Goal: Navigation & Orientation: Understand site structure

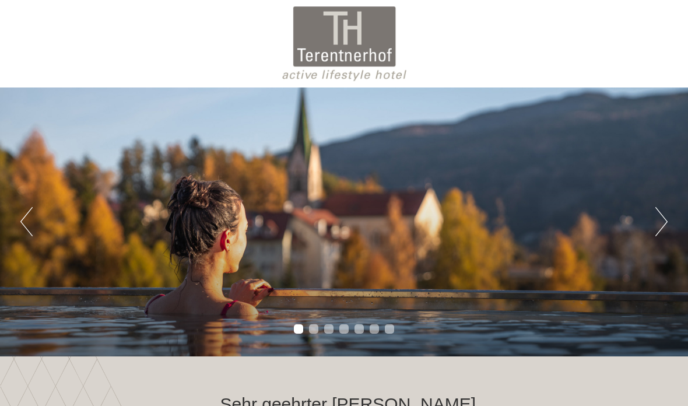
scroll to position [874, 0]
click at [655, 233] on button "Next" at bounding box center [661, 221] width 12 height 29
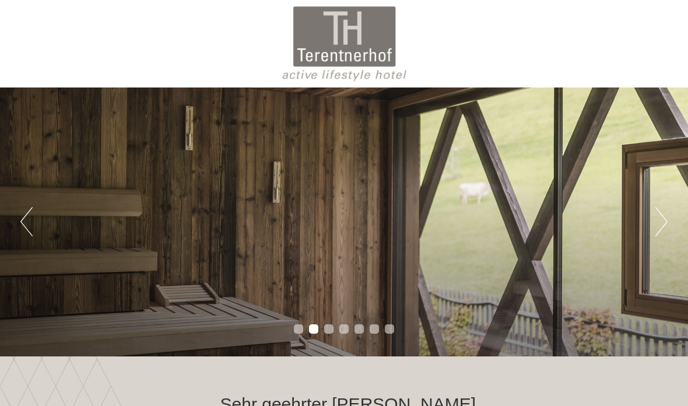
click at [657, 220] on button "Next" at bounding box center [661, 221] width 12 height 29
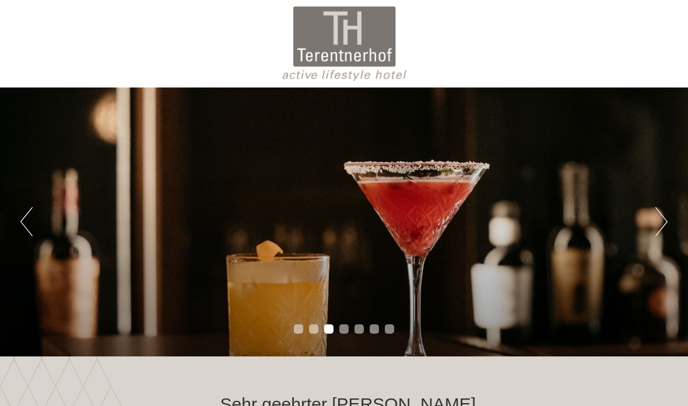
click at [649, 234] on div "Previous Next 1 2 3 4 5 6 7" at bounding box center [344, 221] width 688 height 269
click at [647, 230] on div "Previous Next 1 2 3 4 5 6 7" at bounding box center [344, 221] width 688 height 269
click at [656, 231] on button "Next" at bounding box center [661, 221] width 12 height 29
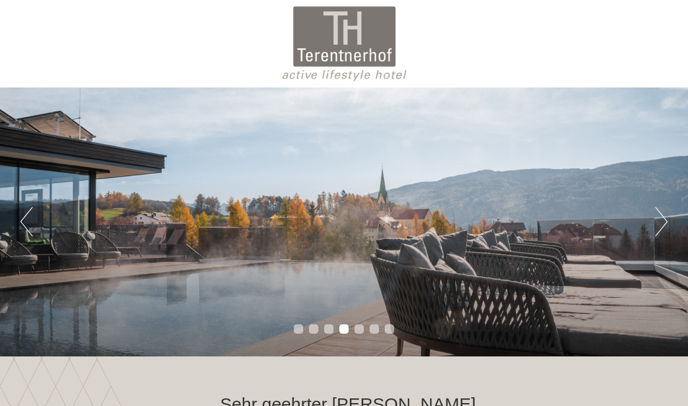
click at [659, 220] on button "Next" at bounding box center [661, 221] width 12 height 29
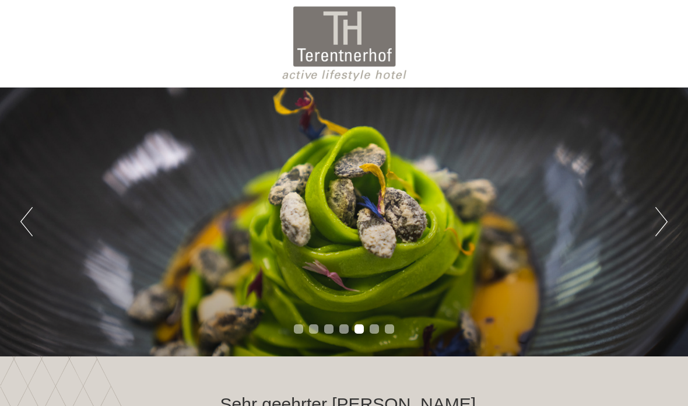
click at [658, 228] on button "Next" at bounding box center [661, 221] width 12 height 29
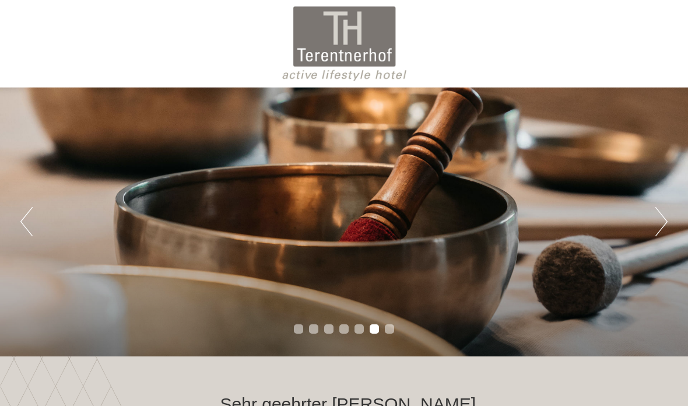
click at [664, 224] on button "Next" at bounding box center [661, 221] width 12 height 29
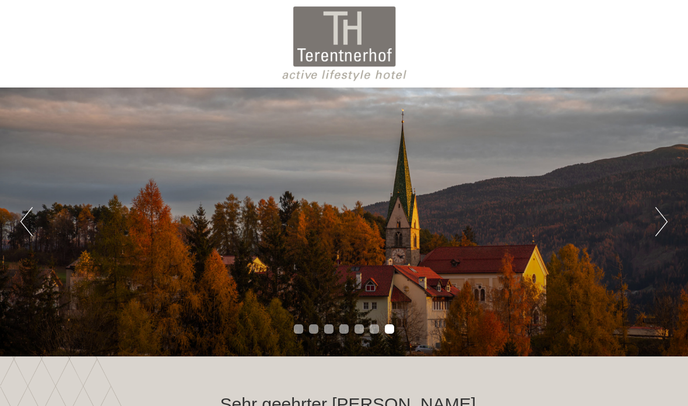
click at [664, 220] on button "Next" at bounding box center [661, 221] width 12 height 29
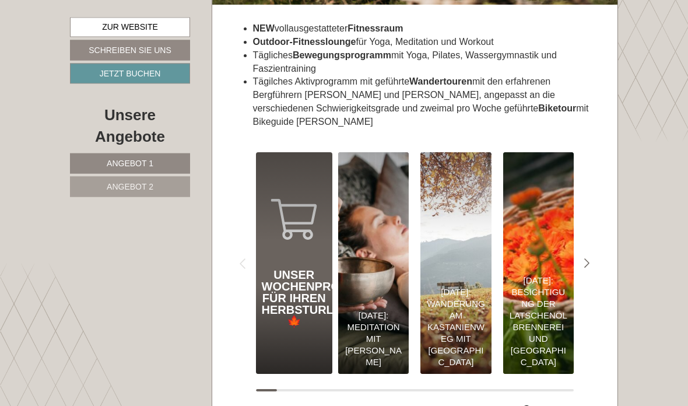
scroll to position [4424, 0]
click at [587, 258] on icon "Next slide" at bounding box center [587, 263] width 6 height 10
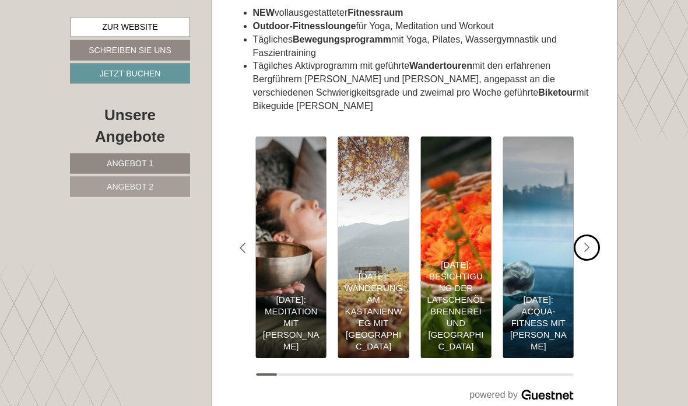
click at [588, 243] on icon "#gn-shop-3 .a-arrow { fill:#4a8f1b; }" at bounding box center [587, 248] width 6 height 10
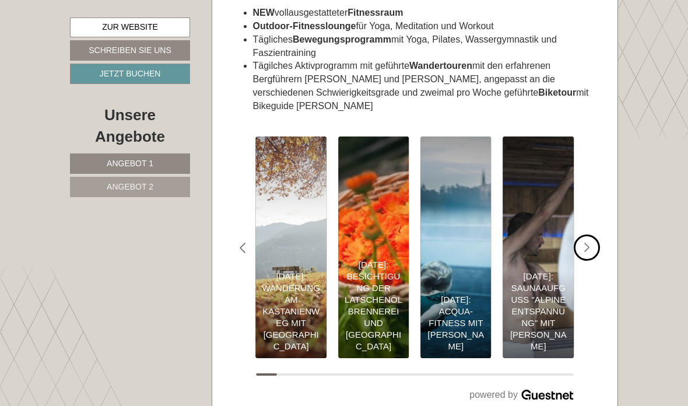
click at [583, 234] on div "#gn-shop-3 .a-arrow { fill:#4a8f1b; }" at bounding box center [587, 247] width 26 height 26
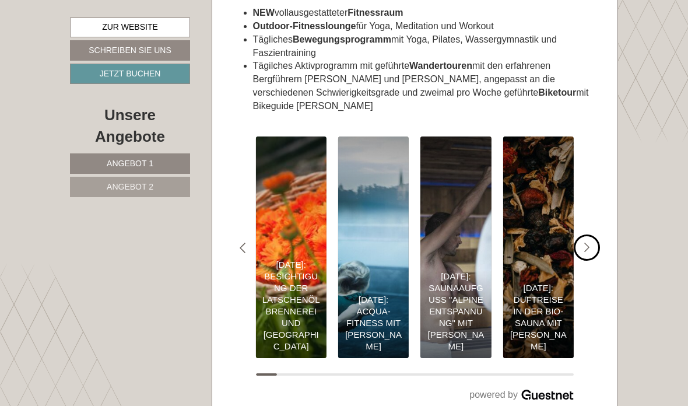
click at [589, 234] on div "#gn-shop-3 .a-arrow { fill:#4a8f1b; }" at bounding box center [587, 247] width 26 height 26
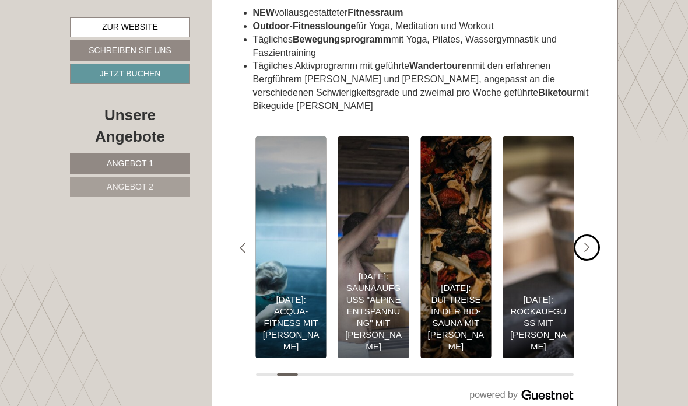
click at [592, 234] on div "#gn-shop-3 .a-arrow { fill:#4a8f1b; }" at bounding box center [587, 247] width 26 height 26
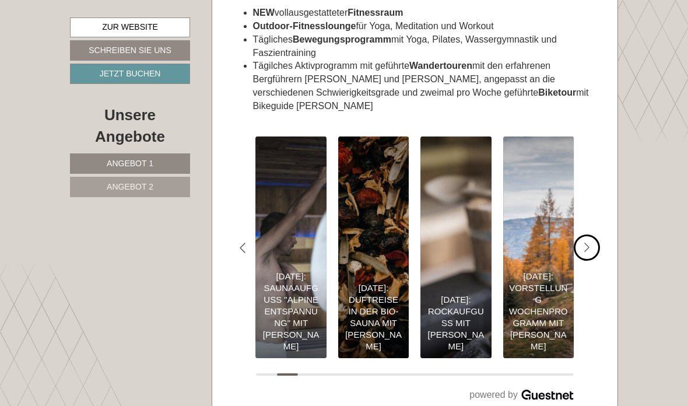
click at [588, 234] on div "#gn-shop-3 .a-arrow { fill:#4a8f1b; }" at bounding box center [587, 247] width 26 height 26
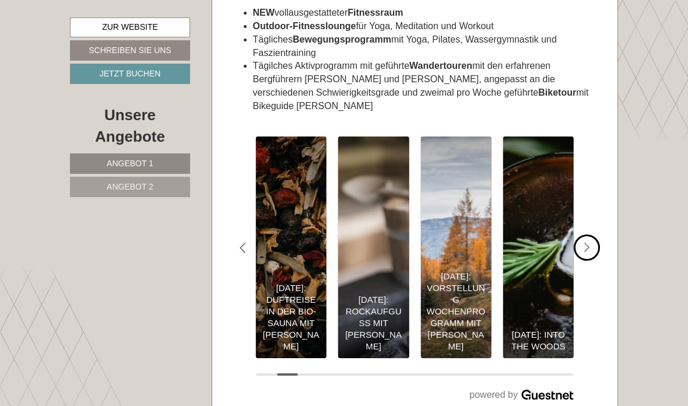
click at [584, 234] on div "#gn-shop-3 .a-arrow { fill:#4a8f1b; }" at bounding box center [587, 247] width 26 height 26
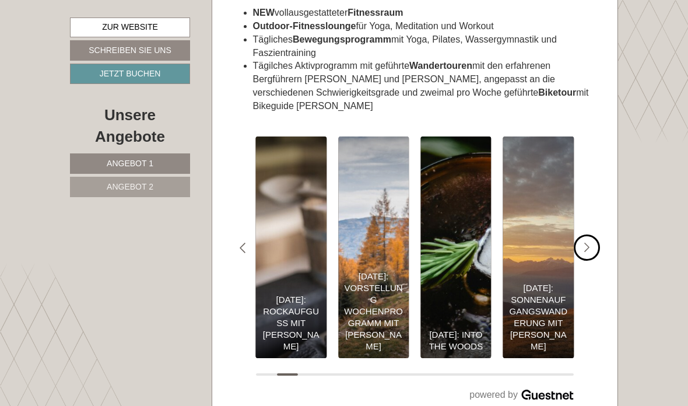
click at [595, 234] on div "#gn-shop-3 .a-arrow { fill:#4a8f1b; }" at bounding box center [587, 247] width 26 height 26
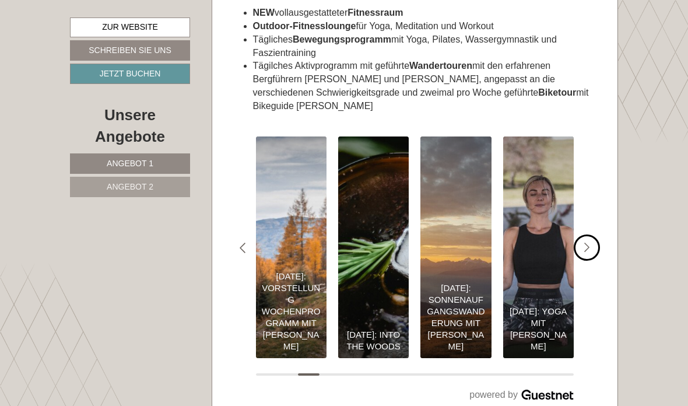
click at [589, 243] on icon "#gn-shop-3 .a-arrow { fill:#4a8f1b; }" at bounding box center [587, 248] width 6 height 10
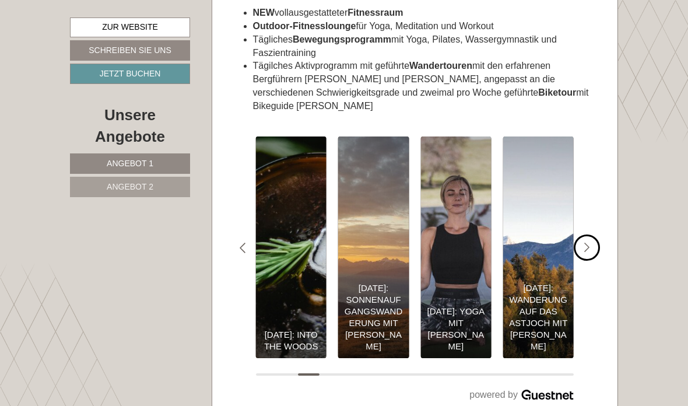
click at [588, 243] on icon "#gn-shop-3 .a-arrow { fill:#4a8f1b; }" at bounding box center [587, 248] width 6 height 10
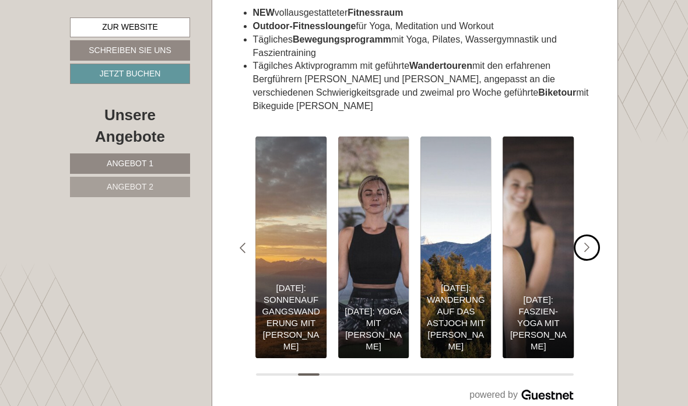
click at [594, 234] on div "#gn-shop-3 .a-arrow { fill:#4a8f1b; }" at bounding box center [587, 247] width 26 height 26
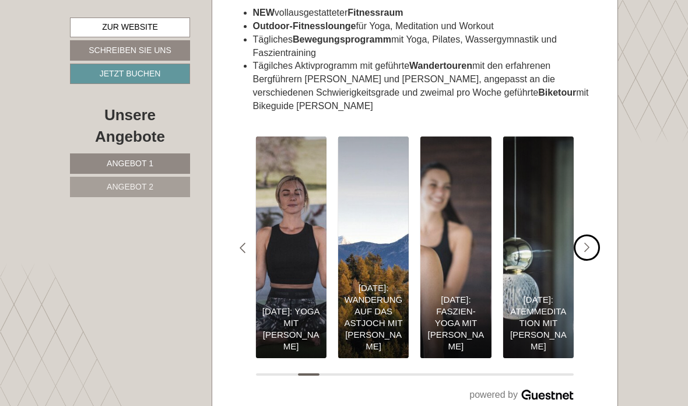
click at [589, 243] on icon "#gn-shop-3 .a-arrow { fill:#4a8f1b; }" at bounding box center [587, 248] width 6 height 10
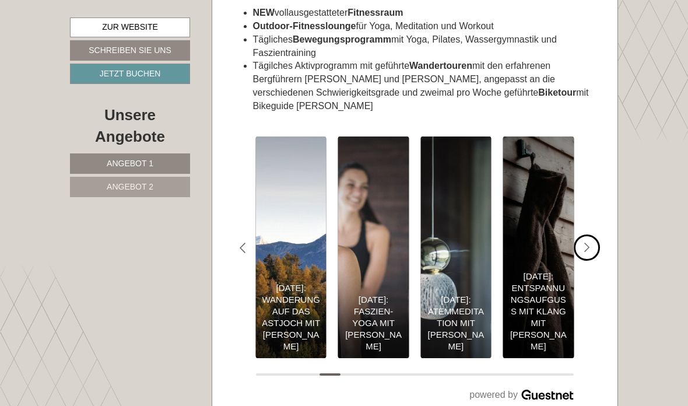
click at [588, 243] on icon "Next slide" at bounding box center [587, 248] width 6 height 10
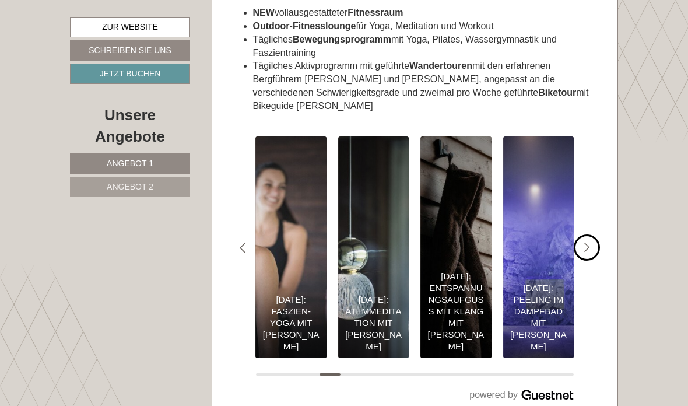
click at [588, 243] on icon "#gn-shop-3 .a-arrow { fill:#4a8f1b; }" at bounding box center [587, 248] width 6 height 10
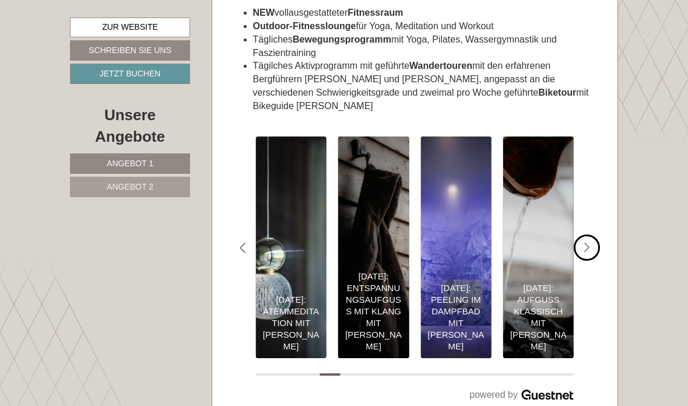
click at [591, 234] on div "#gn-shop-3 .a-arrow { fill:#4a8f1b; }" at bounding box center [587, 247] width 26 height 26
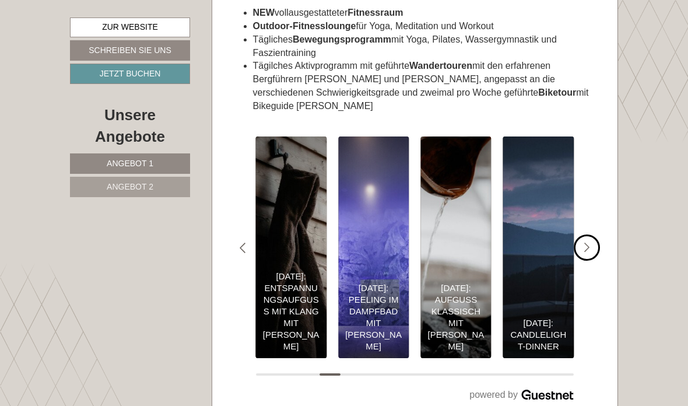
click at [592, 234] on div "#gn-shop-3 .a-arrow { fill:#4a8f1b; }" at bounding box center [587, 247] width 26 height 26
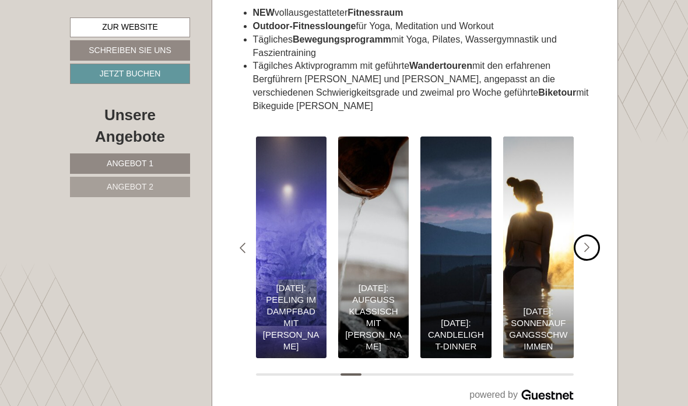
click at [584, 234] on div "#gn-shop-3 .a-arrow { fill:#4a8f1b; }" at bounding box center [587, 247] width 26 height 26
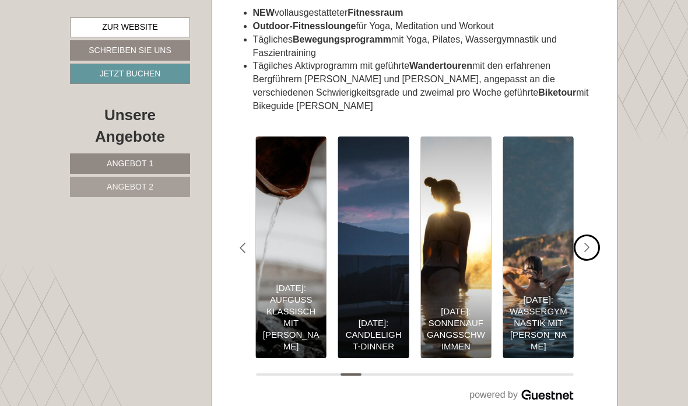
click at [584, 234] on div "#gn-shop-3 .a-arrow { fill:#4a8f1b; }" at bounding box center [587, 247] width 26 height 26
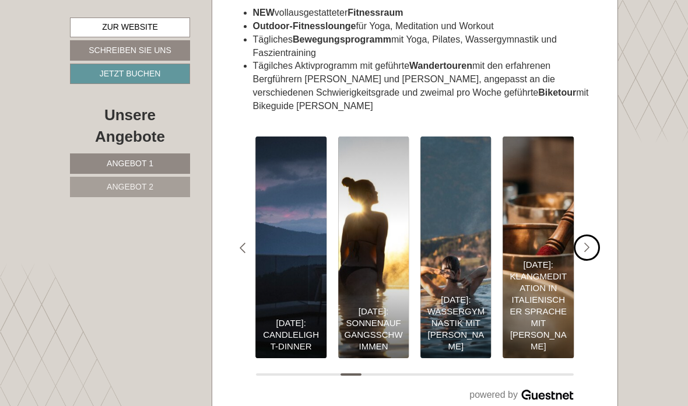
click at [584, 234] on div "#gn-shop-3 .a-arrow { fill:#4a8f1b; }" at bounding box center [587, 247] width 26 height 26
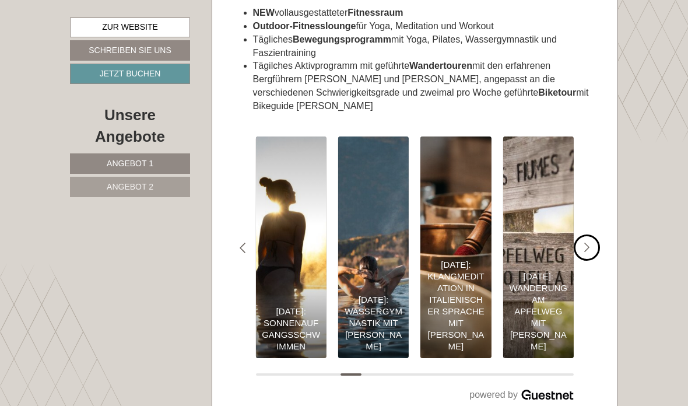
click at [588, 234] on div "#gn-shop-3 .a-arrow { fill:#4a8f1b; }" at bounding box center [587, 247] width 26 height 26
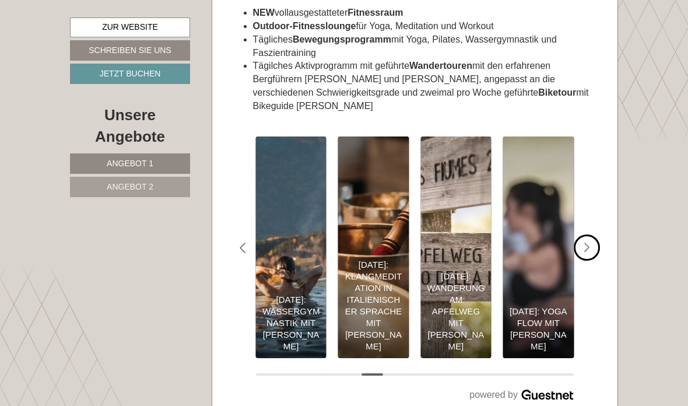
click at [586, 234] on div "#gn-shop-3 .a-arrow { fill:#4a8f1b; }" at bounding box center [587, 247] width 26 height 26
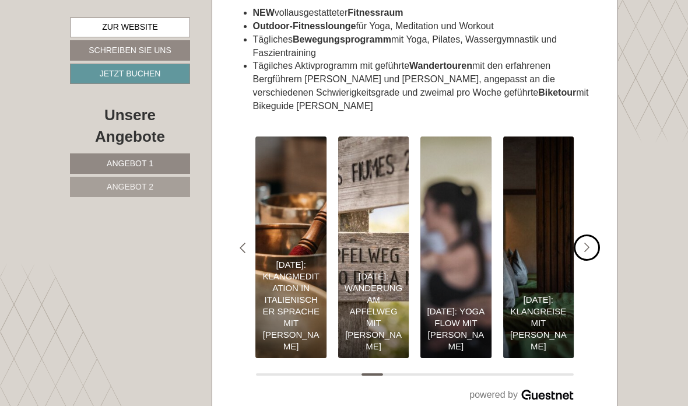
click at [587, 234] on div "#gn-shop-3 .a-arrow { fill:#4a8f1b; }" at bounding box center [587, 247] width 26 height 26
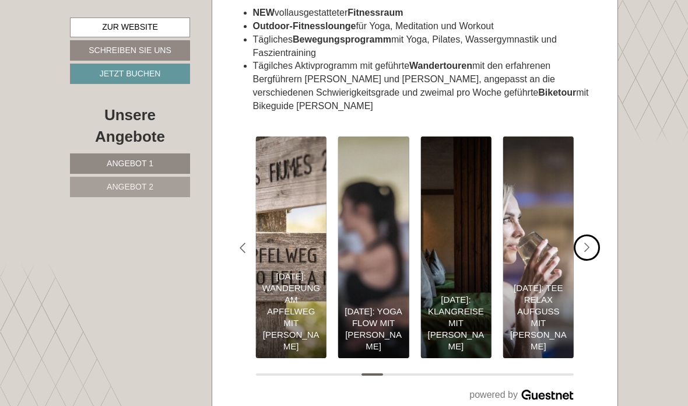
click at [588, 234] on div "#gn-shop-3 .a-arrow { fill:#4a8f1b; }" at bounding box center [587, 247] width 26 height 26
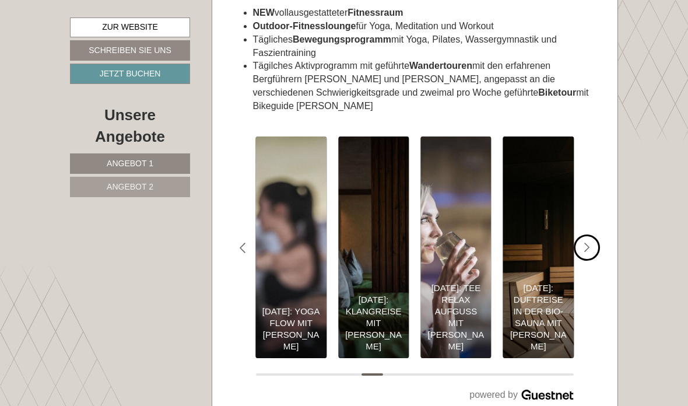
click at [589, 234] on div "#gn-shop-3 .a-arrow { fill:#4a8f1b; }" at bounding box center [587, 247] width 26 height 26
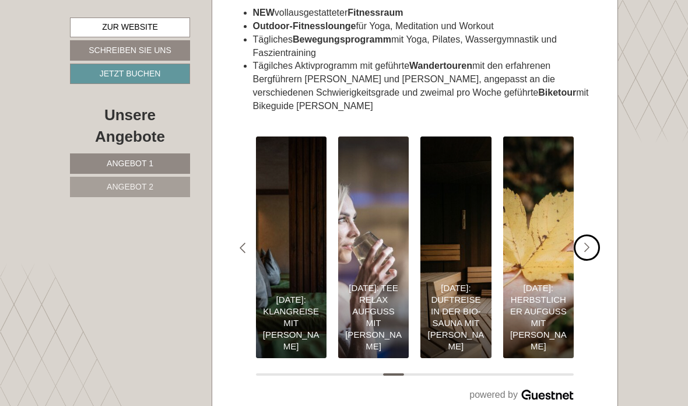
click at [585, 234] on div "#gn-shop-3 .a-arrow { fill:#4a8f1b; }" at bounding box center [587, 247] width 26 height 26
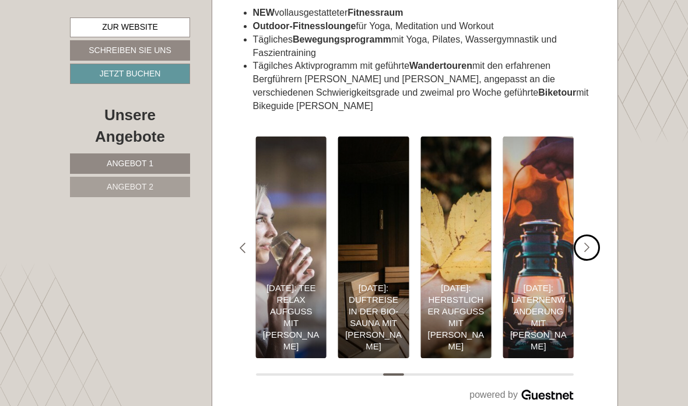
click at [587, 234] on div "#gn-shop-3 .a-arrow { fill:#4a8f1b; }" at bounding box center [587, 247] width 26 height 26
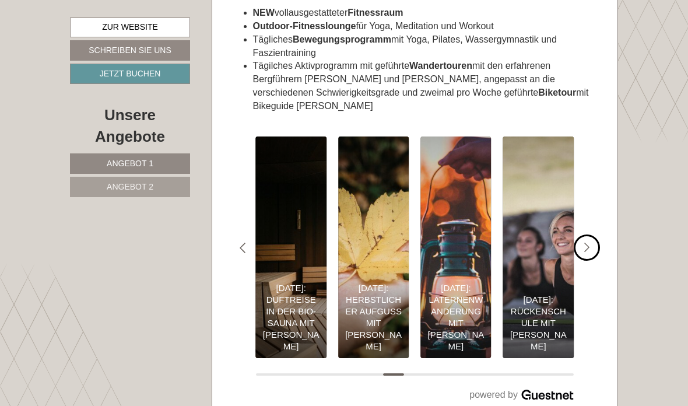
click at [588, 234] on div "#gn-shop-3 .a-arrow { fill:#4a8f1b; }" at bounding box center [587, 247] width 26 height 26
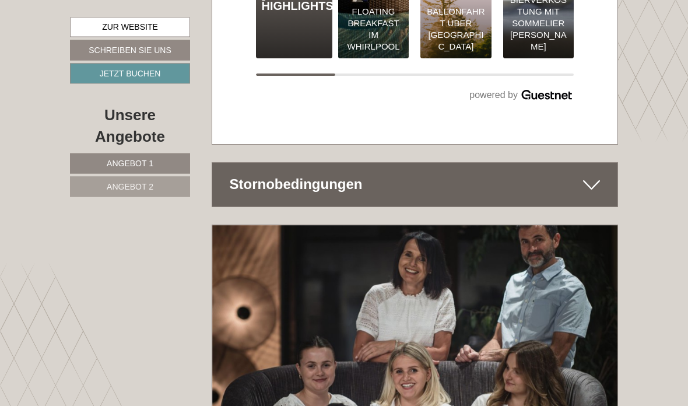
scroll to position [6173, 0]
